Goal: Task Accomplishment & Management: Use online tool/utility

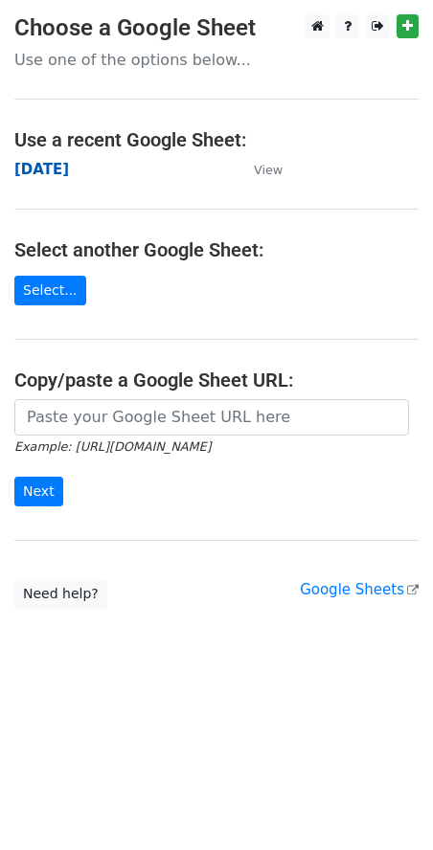
click at [48, 169] on strong "[DATE]" at bounding box center [41, 169] width 55 height 17
click at [49, 168] on strong "[DATE]" at bounding box center [41, 169] width 55 height 17
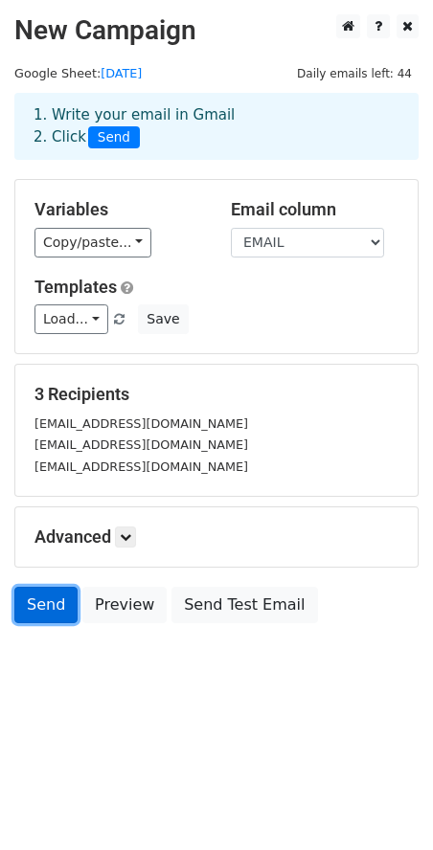
click at [53, 596] on link "Send" at bounding box center [45, 605] width 63 height 36
click at [43, 598] on link "Send" at bounding box center [45, 605] width 63 height 36
